Goal: Information Seeking & Learning: Learn about a topic

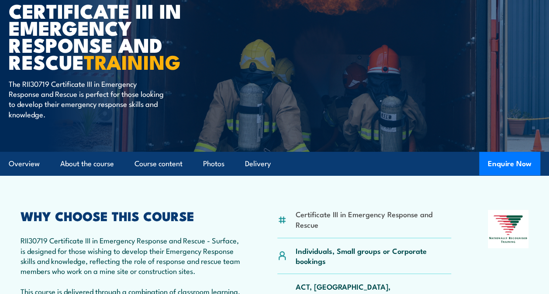
scroll to position [106, 0]
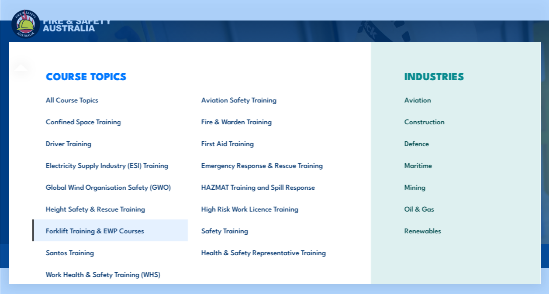
click at [56, 221] on link "Forklift Training & EWP Courses" at bounding box center [109, 231] width 155 height 22
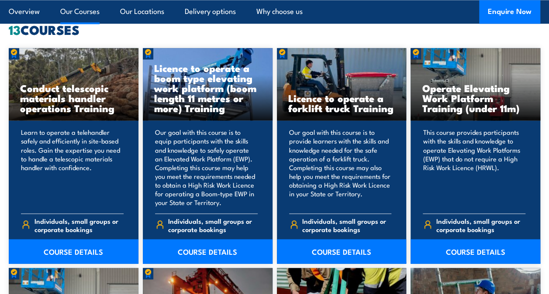
scroll to position [673, 0]
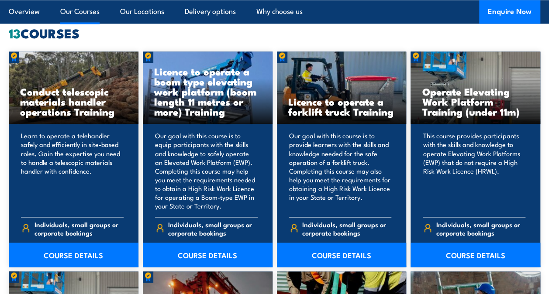
click at [398, 113] on div "Licence to operate a forklift truck Training" at bounding box center [342, 88] width 130 height 72
click at [434, 117] on h3 "Operate Elevating Work Platform Training (under 11m)" at bounding box center [475, 101] width 107 height 30
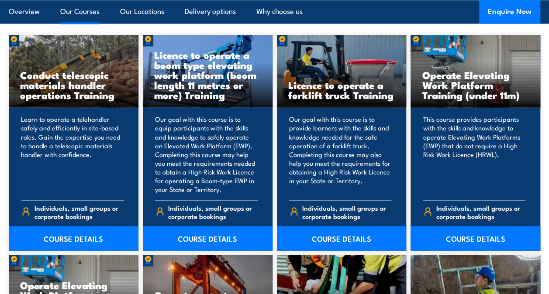
scroll to position [703, 0]
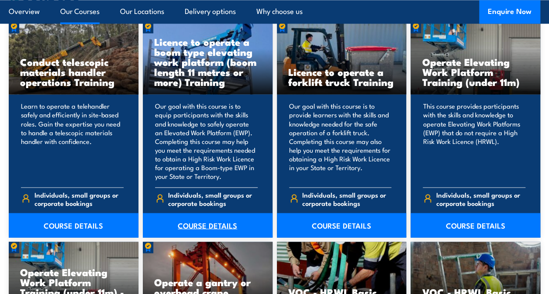
click at [209, 222] on link "COURSE DETAILS" at bounding box center [208, 225] width 130 height 24
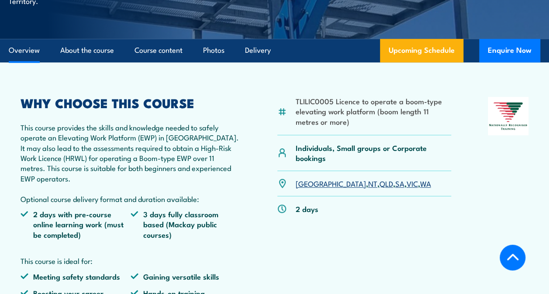
scroll to position [226, 0]
